Goal: Task Accomplishment & Management: Manage account settings

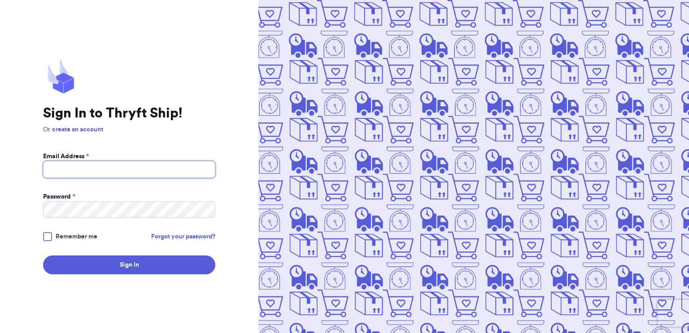
click at [91, 162] on input "Email Address *" at bounding box center [129, 169] width 172 height 17
type input "[EMAIL_ADDRESS][DOMAIN_NAME]"
click at [44, 235] on div at bounding box center [47, 236] width 9 height 9
click at [0, 0] on input "Remember me" at bounding box center [0, 0] width 0 height 0
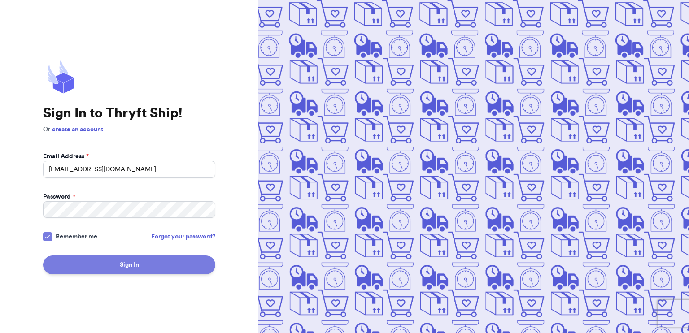
click at [87, 264] on button "Sign In" at bounding box center [129, 265] width 172 height 19
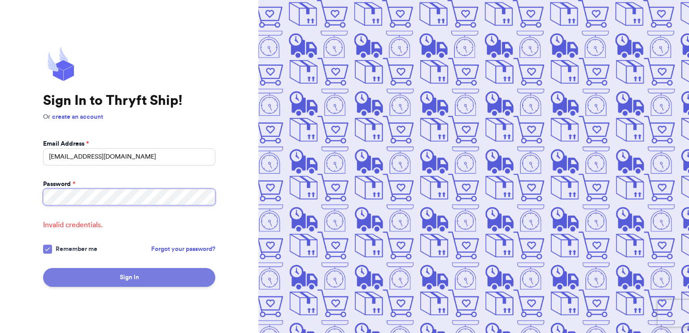
click at [43, 268] on button "Sign In" at bounding box center [129, 277] width 172 height 19
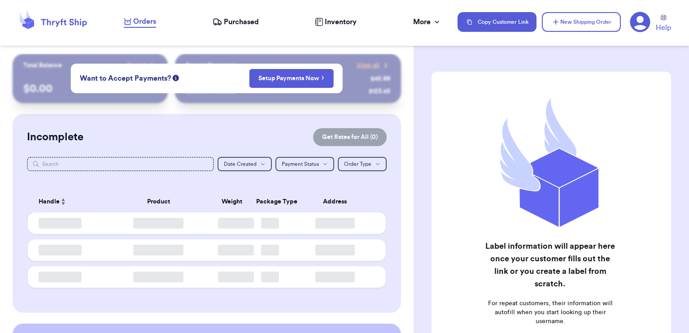
checkbox input "false"
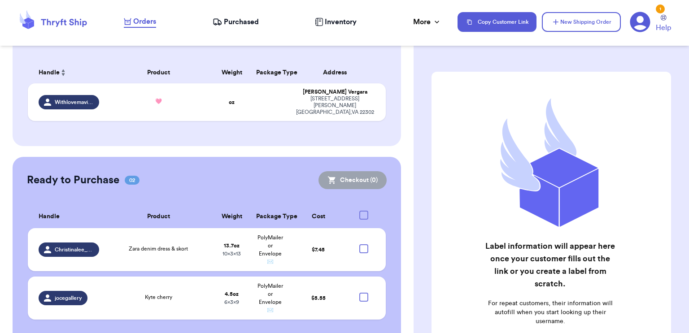
scroll to position [145, 0]
